Goal: Use online tool/utility: Use online tool/utility

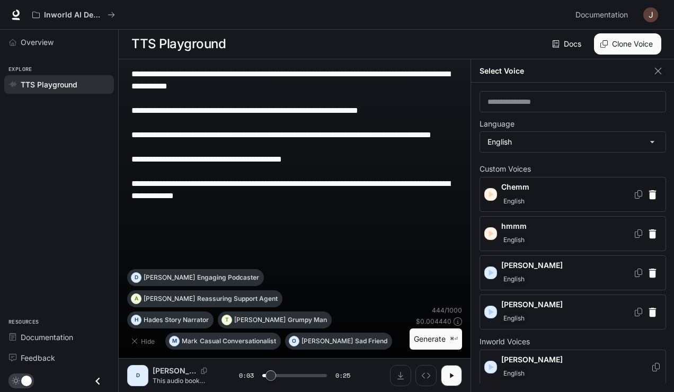
click at [492, 194] on icon "button" at bounding box center [491, 195] width 5 height 6
click at [633, 193] on icon "Copy Voice ID" at bounding box center [638, 194] width 11 height 8
type input "***"
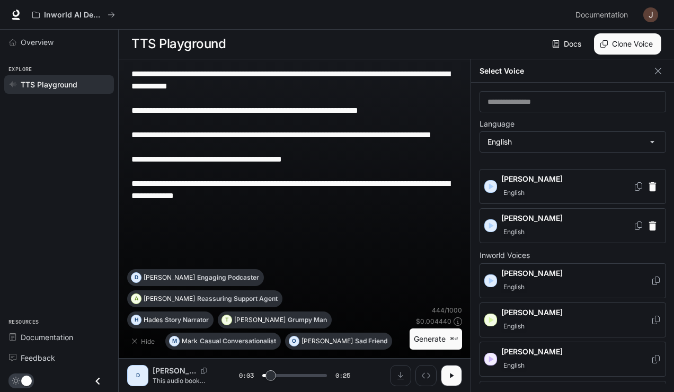
scroll to position [93, 0]
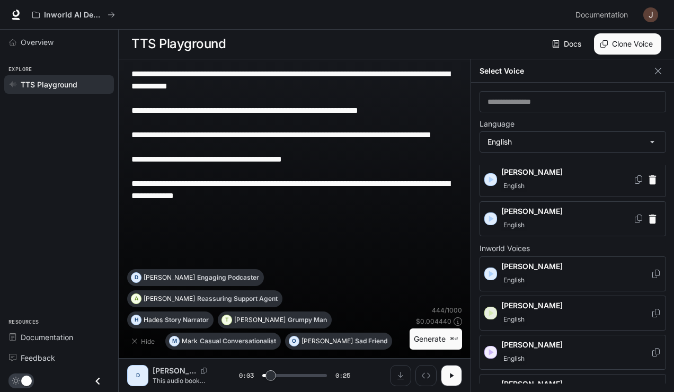
click at [491, 310] on icon "button" at bounding box center [491, 313] width 5 height 6
click at [491, 215] on icon "button" at bounding box center [490, 219] width 11 height 11
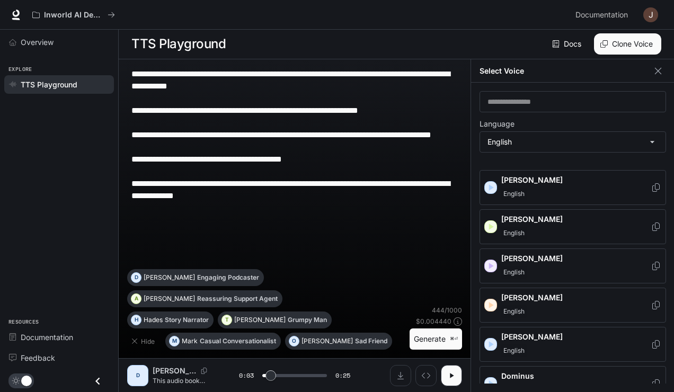
scroll to position [185, 0]
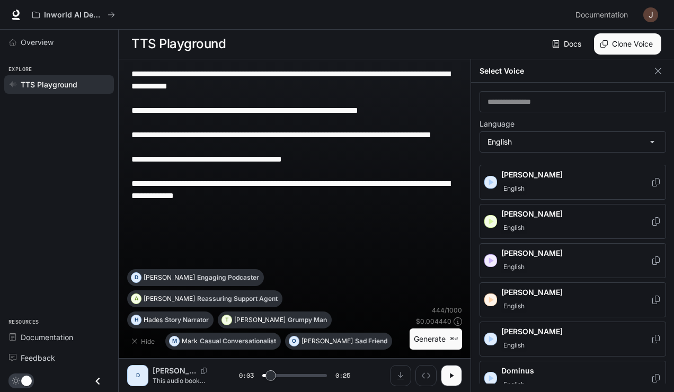
click at [493, 299] on icon "button" at bounding box center [490, 300] width 11 height 11
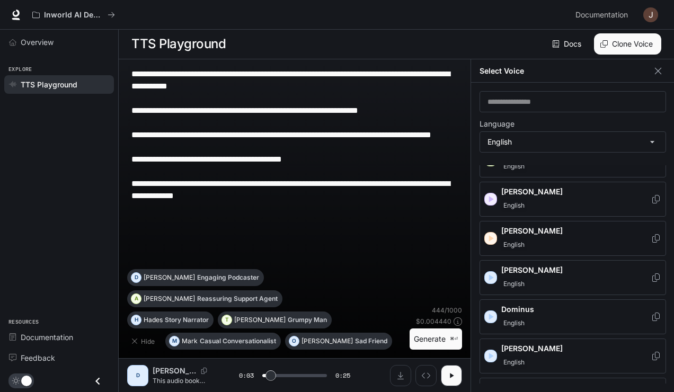
scroll to position [249, 0]
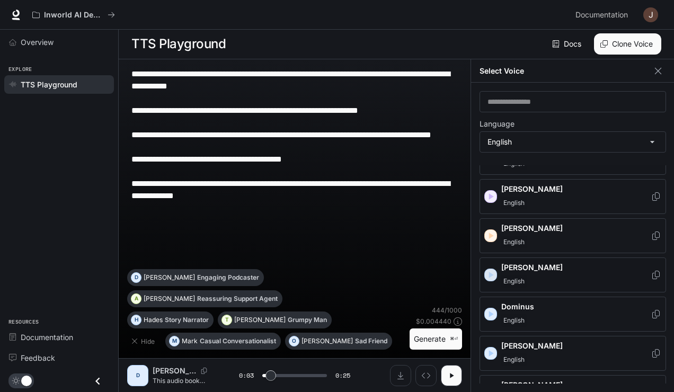
click at [491, 272] on icon "button" at bounding box center [491, 275] width 5 height 6
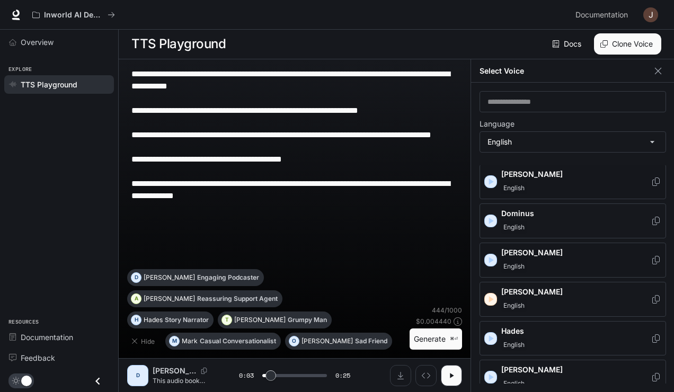
scroll to position [343, 0]
click at [494, 255] on icon "button" at bounding box center [490, 259] width 11 height 11
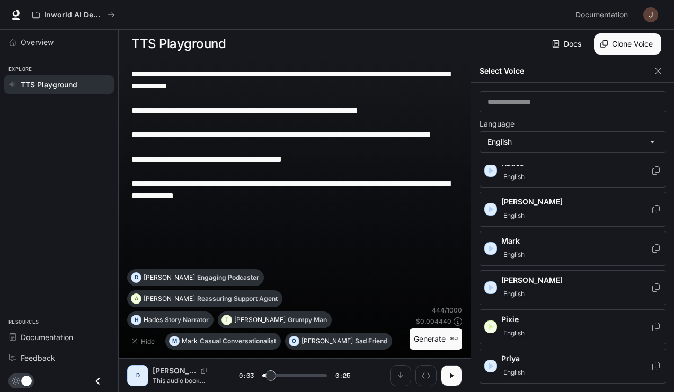
scroll to position [523, 0]
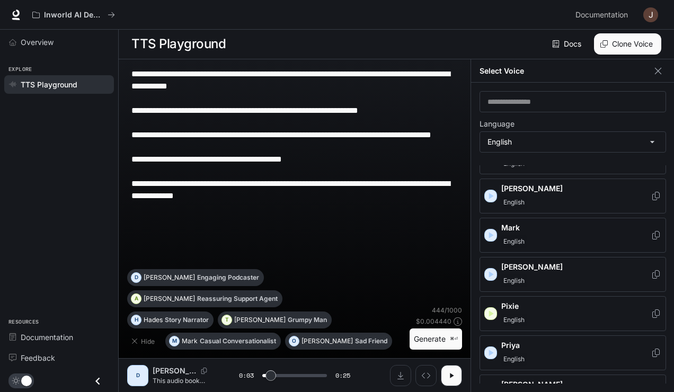
click at [492, 230] on icon "button" at bounding box center [490, 235] width 11 height 11
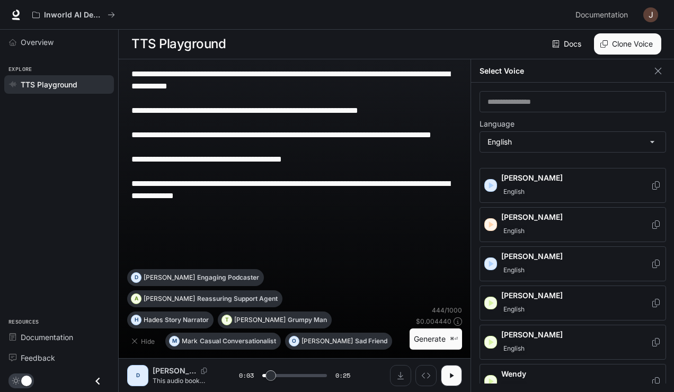
scroll to position [730, 0]
click at [491, 298] on icon "button" at bounding box center [490, 303] width 11 height 11
click at [491, 337] on icon "button" at bounding box center [490, 342] width 11 height 11
click at [491, 379] on icon "button" at bounding box center [491, 382] width 5 height 6
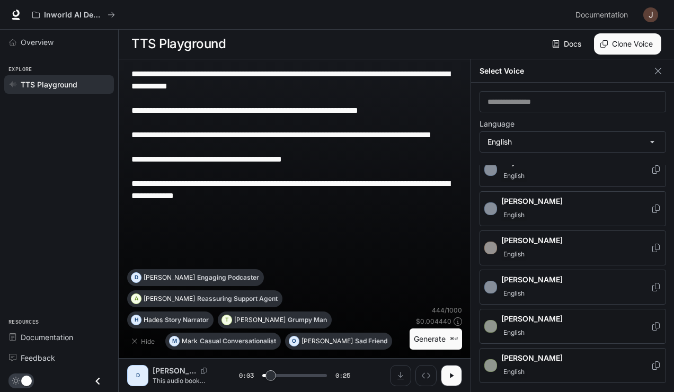
type input "***"
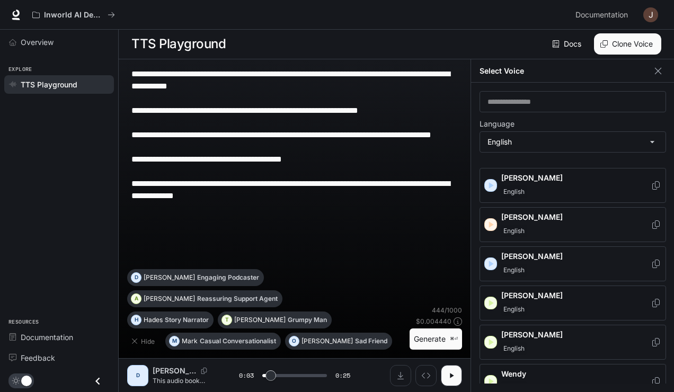
scroll to position [730, 0]
click at [652, 378] on icon "Copy Voice ID" at bounding box center [655, 382] width 7 height 8
